Goal: Information Seeking & Learning: Learn about a topic

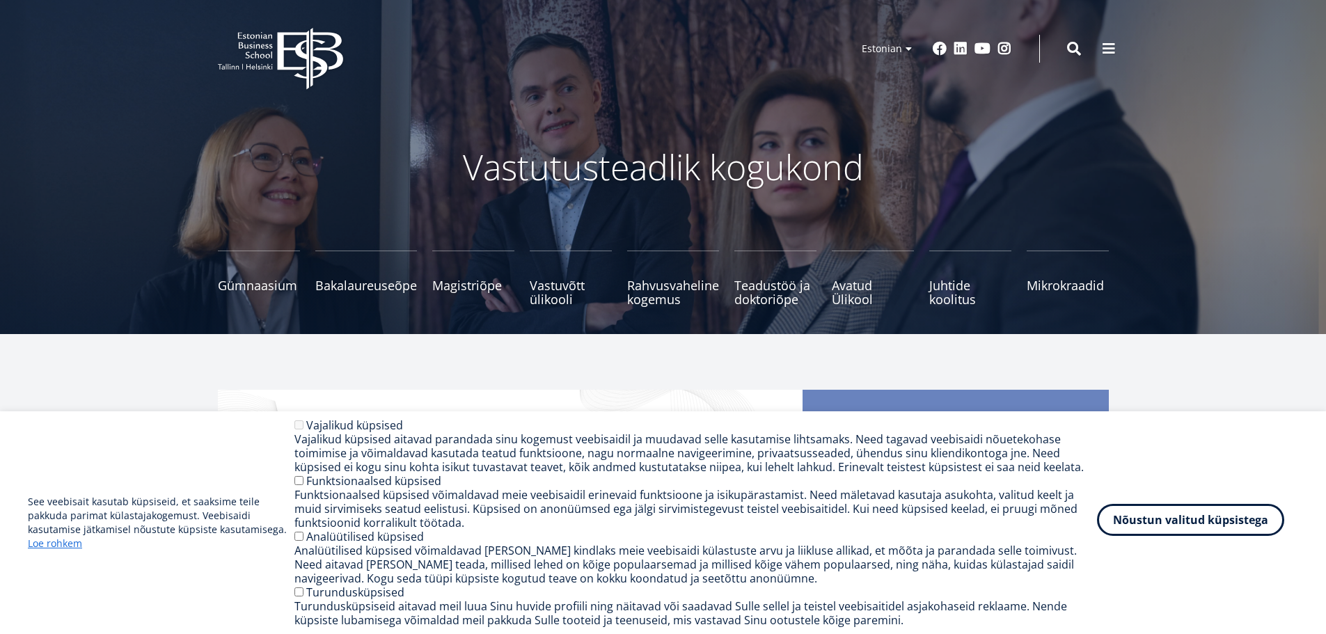
click at [1176, 525] on button "Nõustun valitud küpsistega" at bounding box center [1190, 520] width 187 height 32
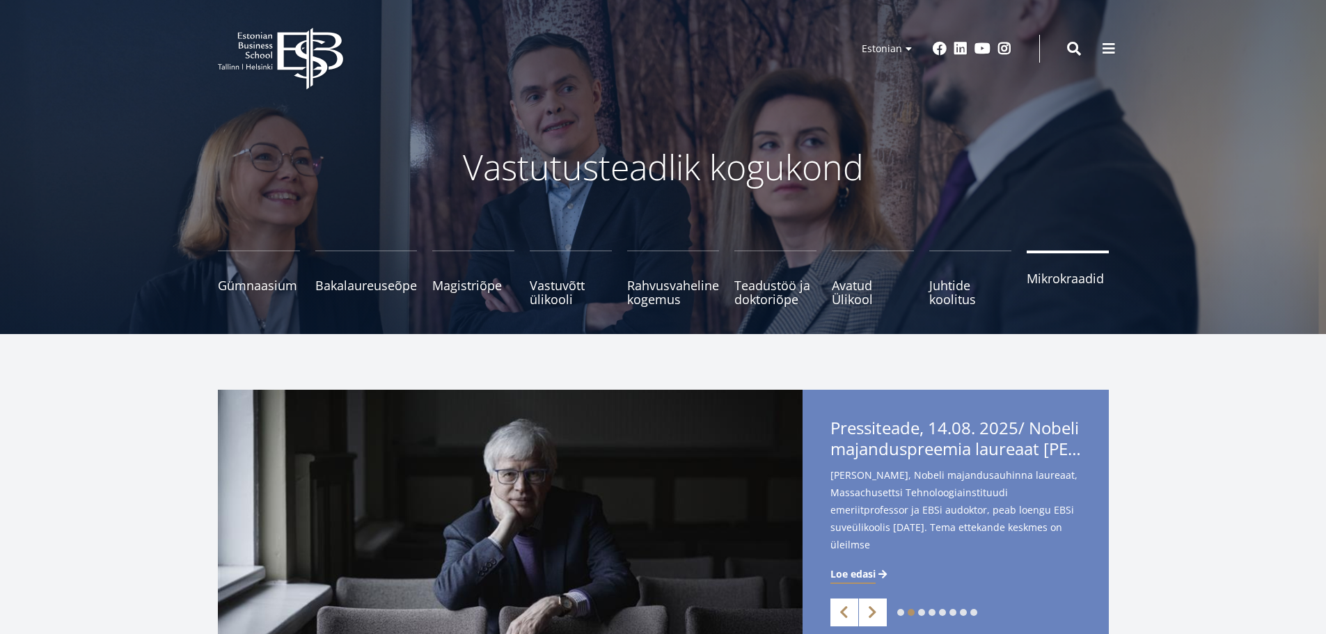
click at [1034, 285] on span "Mikrokraadid" at bounding box center [1068, 279] width 82 height 14
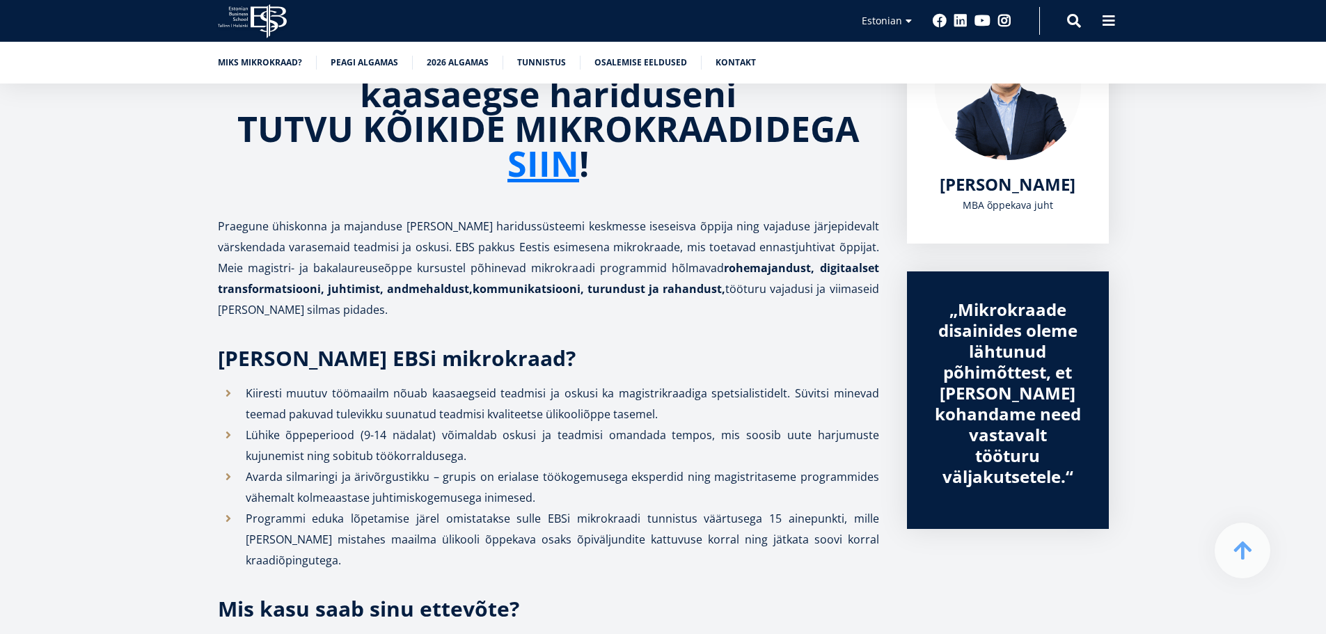
scroll to position [487, 0]
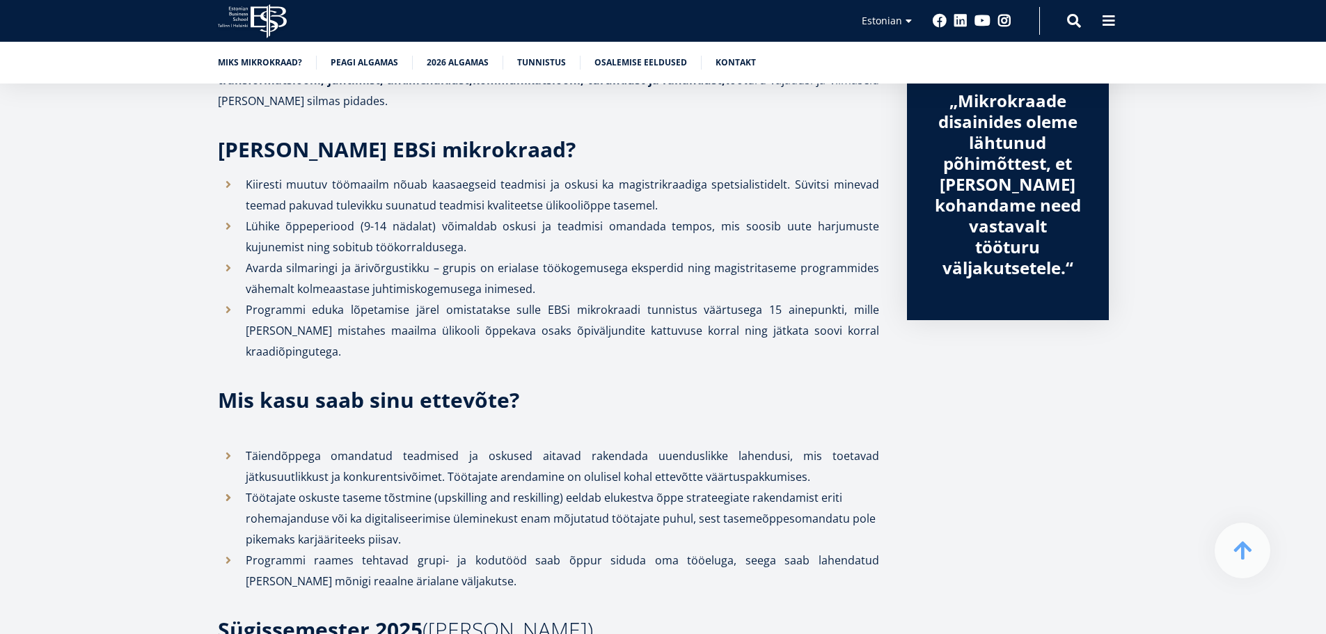
click at [580, 264] on li "Avarda silmaringi ja ärivõrgustikku – grupis on erialase töökogemusega eksperdi…" at bounding box center [548, 279] width 661 height 42
click at [732, 210] on p "Kiiresti muutuv töömaailm nõuab kaasaegseid teadmisi ja oskusi ka magistrikraad…" at bounding box center [563, 195] width 634 height 42
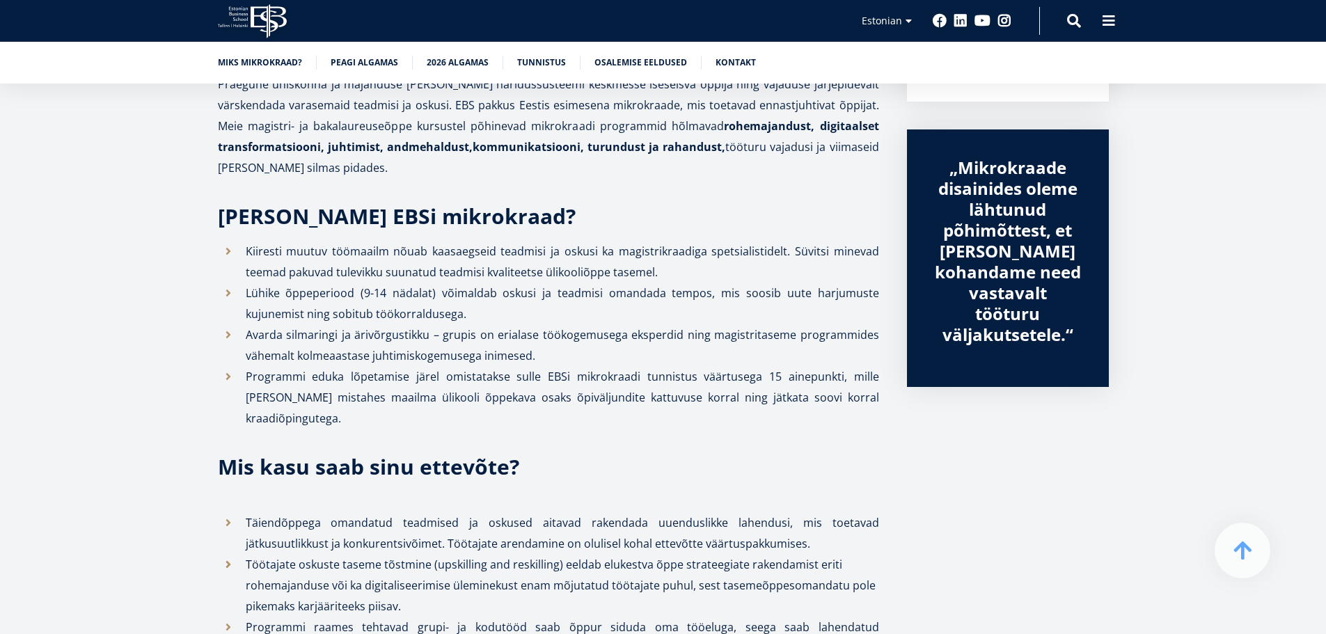
scroll to position [348, 0]
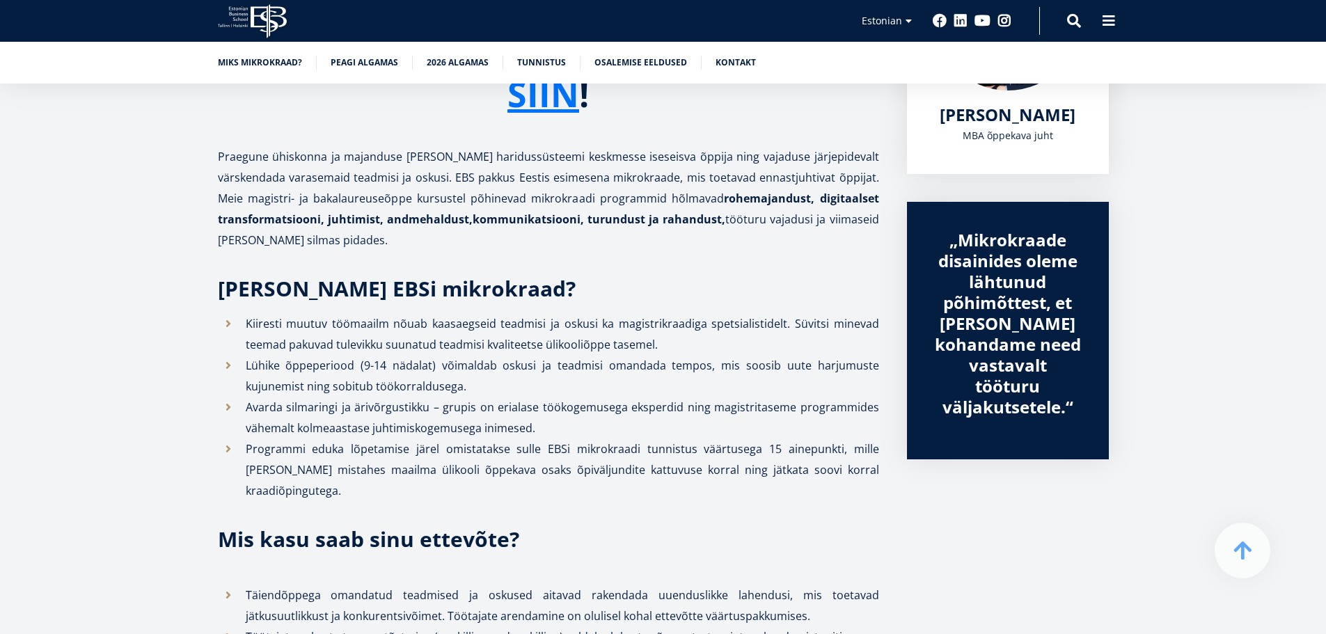
click at [568, 347] on p "Kiiresti muutuv töömaailm nõuab kaasaegseid teadmisi ja oskusi ka magistrikraad…" at bounding box center [563, 334] width 634 height 42
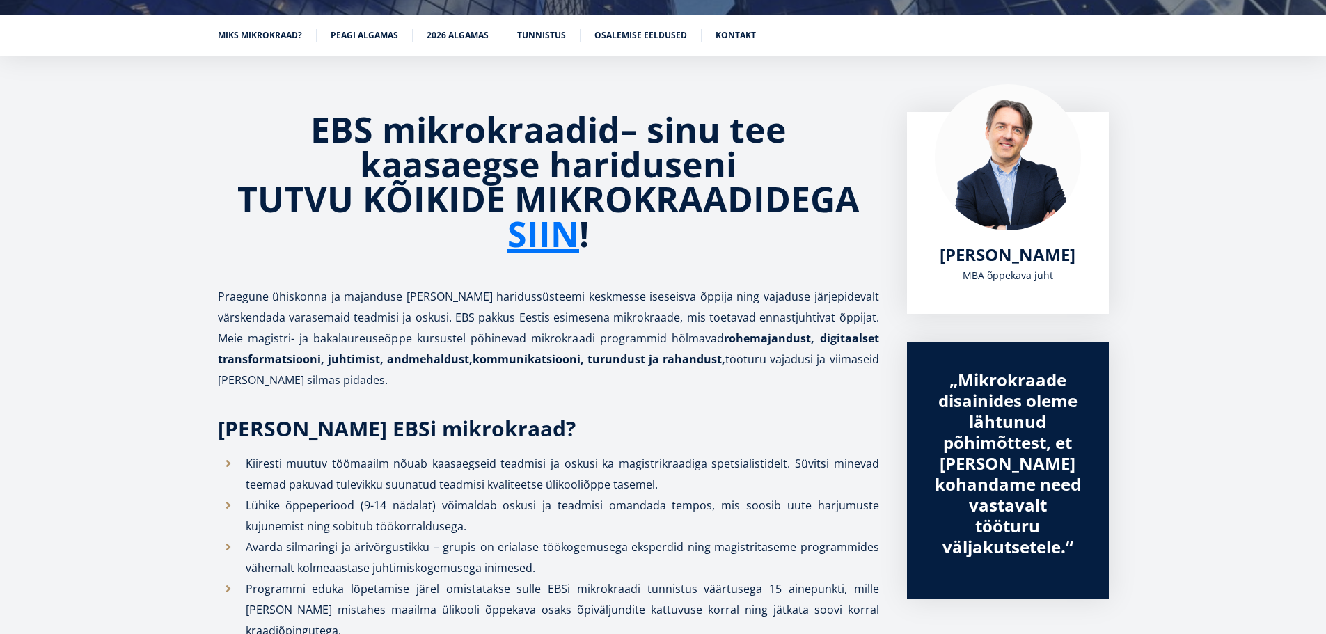
scroll to position [209, 0]
click at [542, 245] on link "SIIN" at bounding box center [544, 233] width 72 height 35
